Goal: Transaction & Acquisition: Purchase product/service

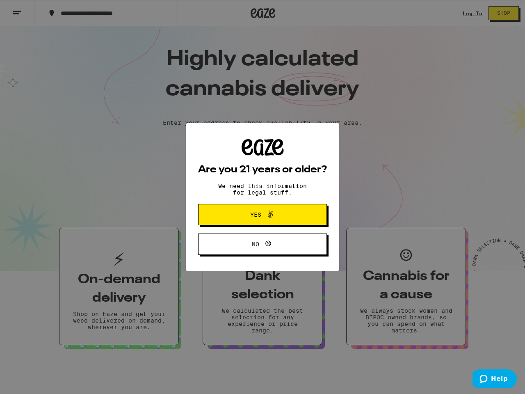
click at [262, 197] on div "Are you 21 years or older? We need this information for legal stuff. Yes No" at bounding box center [262, 197] width 129 height 116
click at [262, 216] on span at bounding box center [268, 214] width 14 height 11
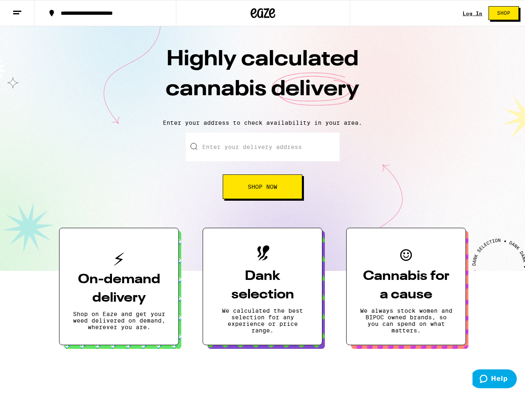
click at [262, 245] on icon at bounding box center [263, 253] width 12 height 16
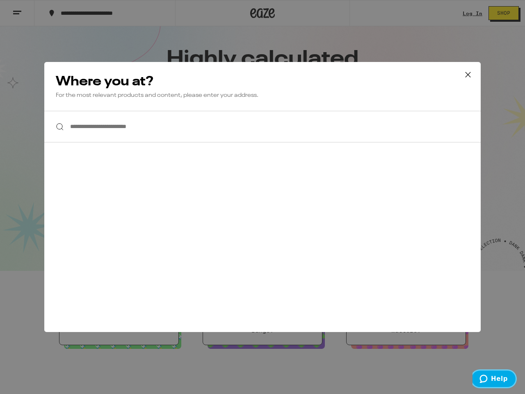
click at [495, 378] on span "Help" at bounding box center [499, 378] width 17 height 7
